Goal: Information Seeking & Learning: Learn about a topic

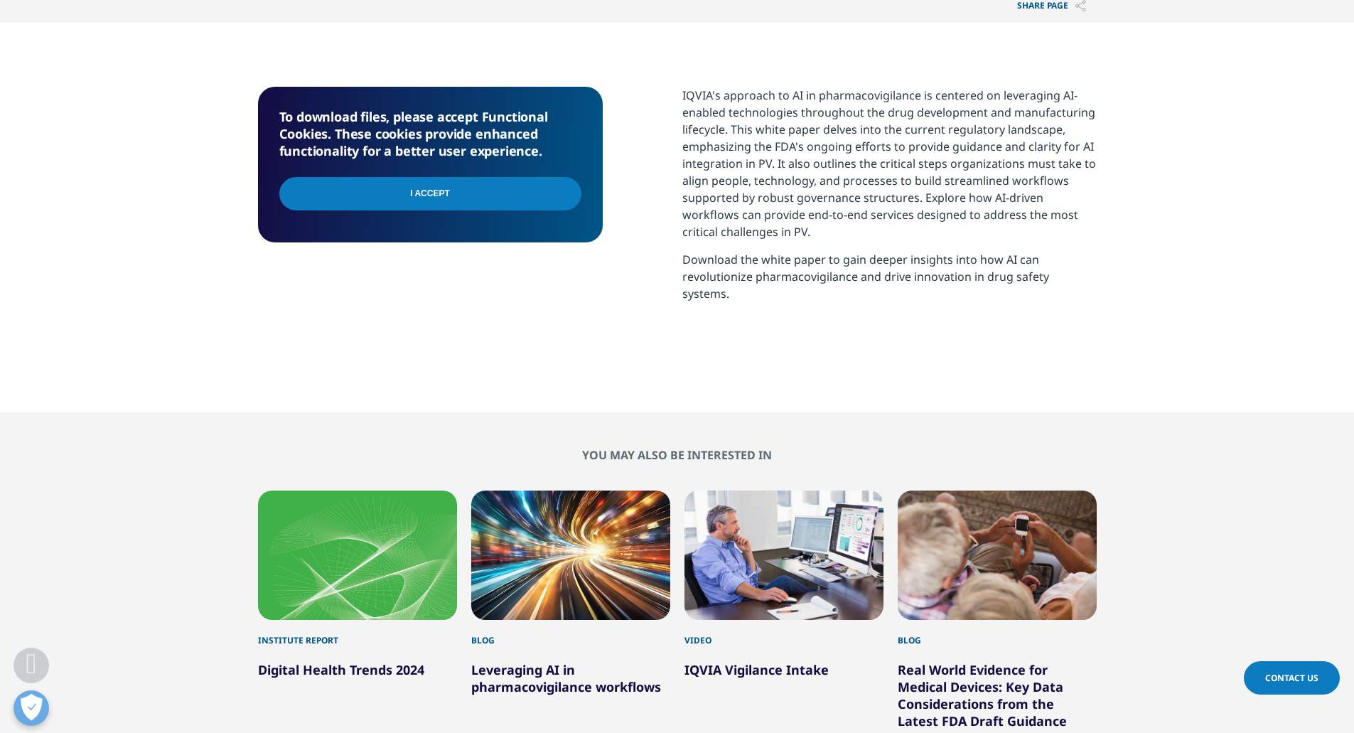
scroll to position [244, 839]
click at [463, 203] on input "I Accept" at bounding box center [430, 193] width 302 height 33
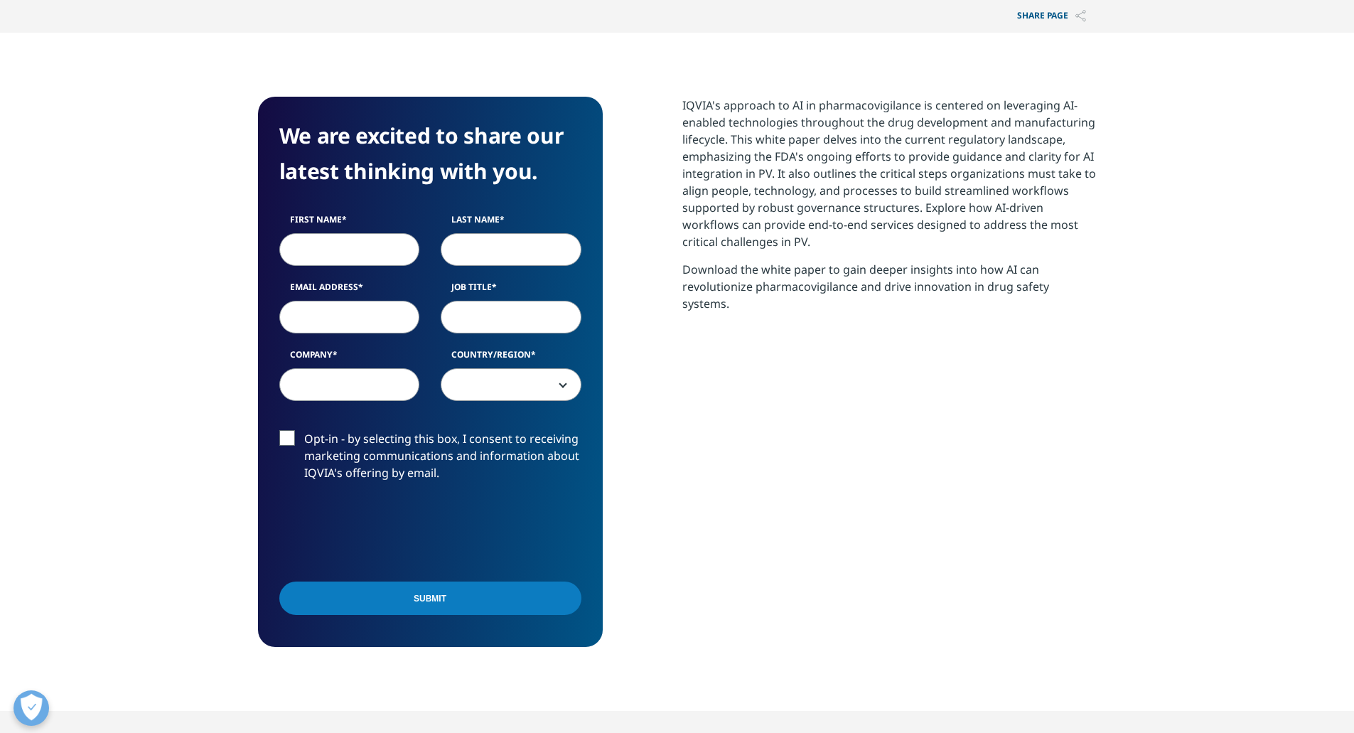
scroll to position [641, 0]
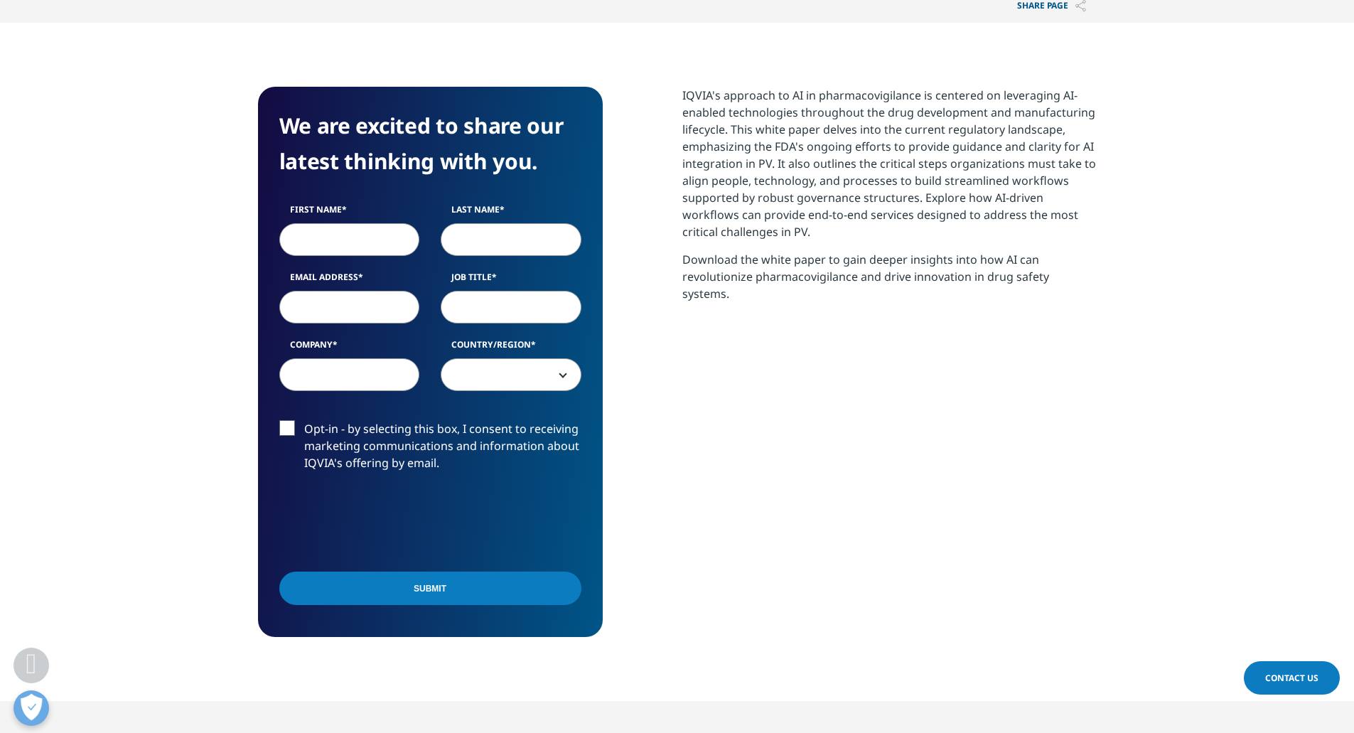
drag, startPoint x: 1351, startPoint y: 351, endPoint x: 1364, endPoint y: 409, distance: 59.0
click at [1353, 409] on html "Clear Search Loading Choose a Region Contact Us" at bounding box center [677, 619] width 1354 height 2520
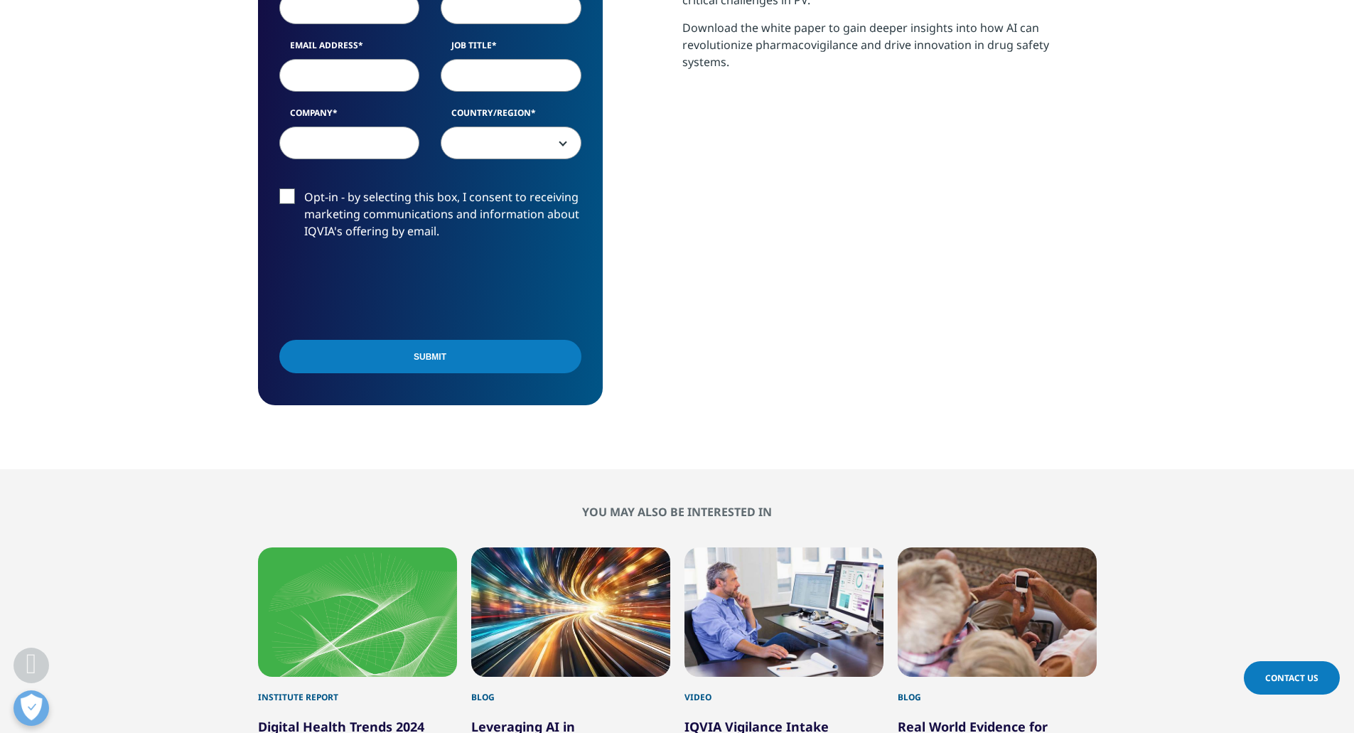
scroll to position [1072, 0]
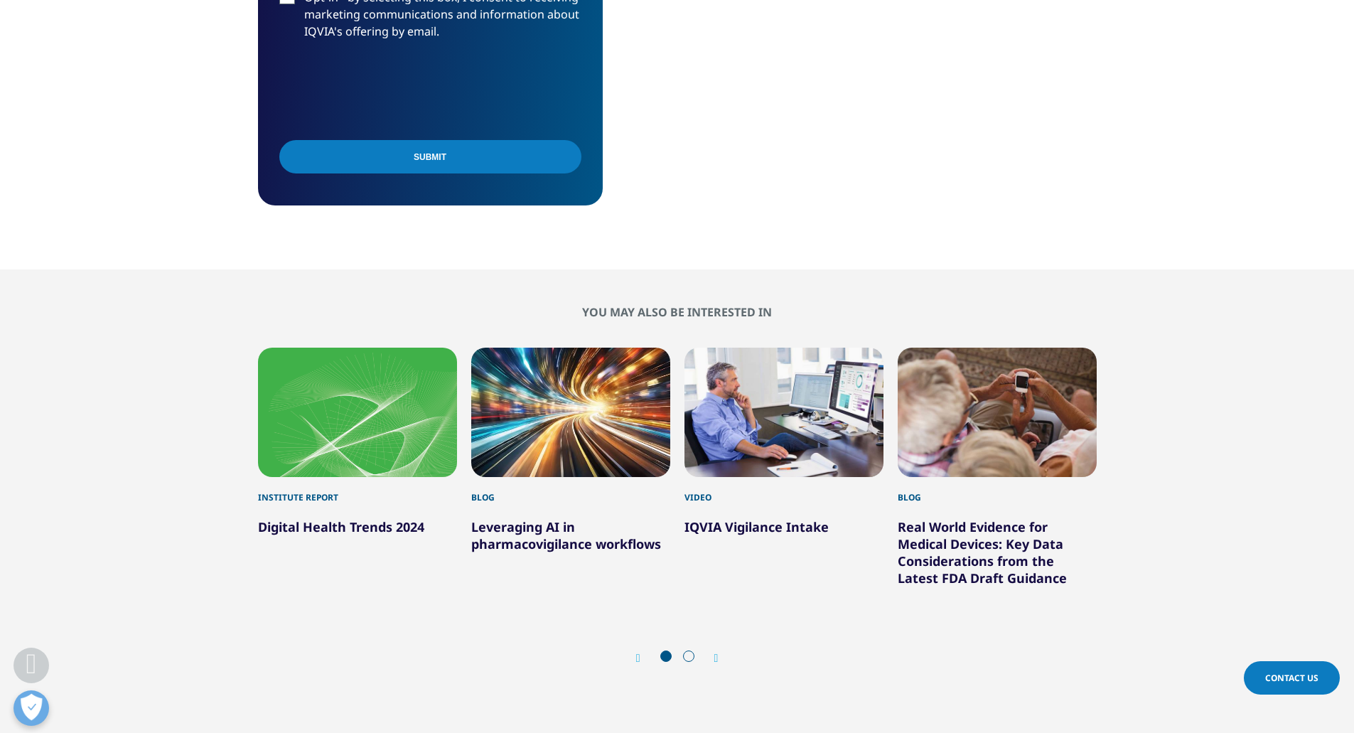
click at [709, 657] on div "Next" at bounding box center [709, 658] width 18 height 14
